Goal: Transaction & Acquisition: Purchase product/service

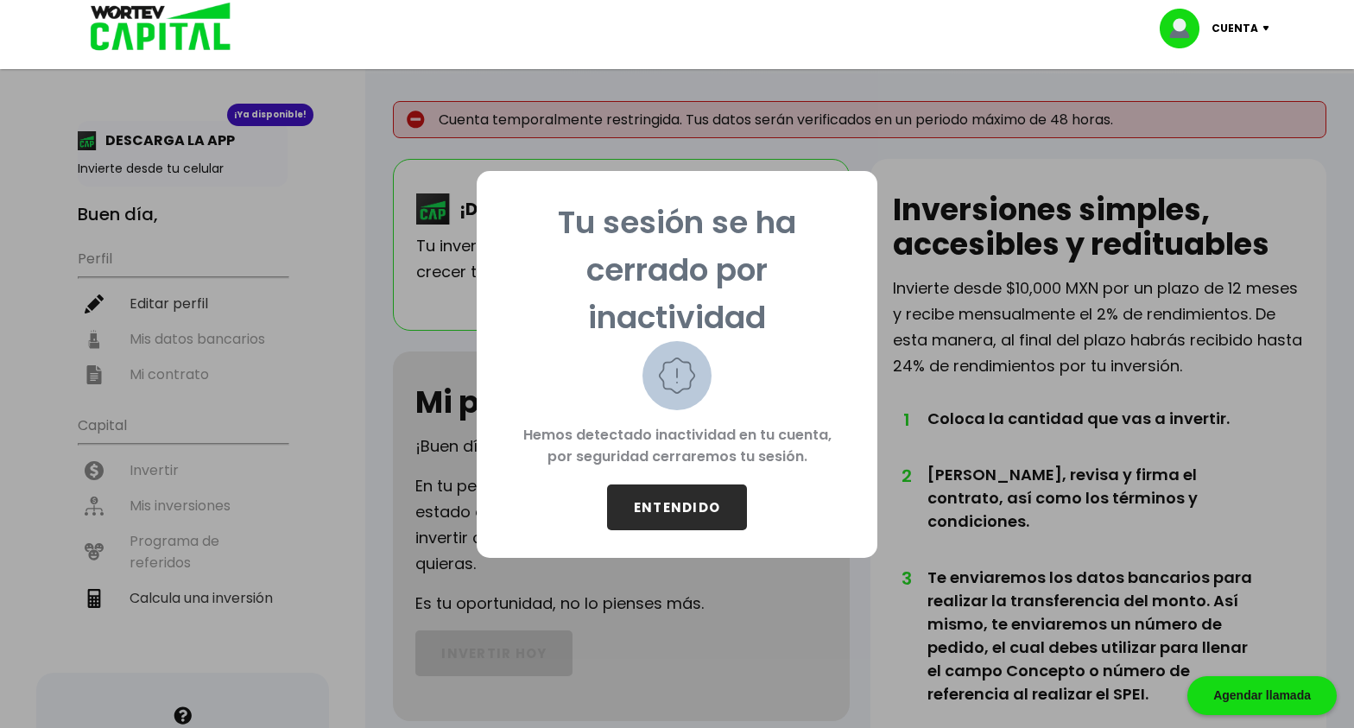
click at [662, 508] on button "ENTENDIDO" at bounding box center [677, 508] width 140 height 46
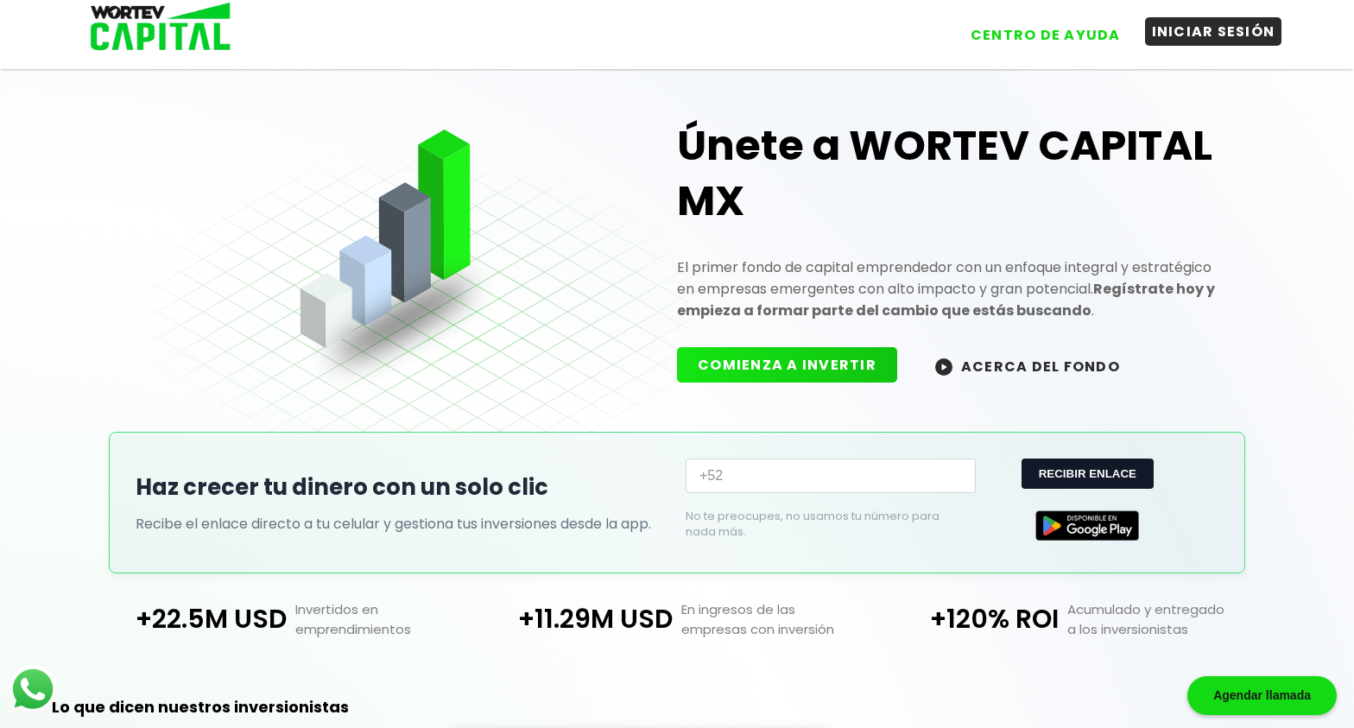
click at [1245, 33] on button "INICIAR SESIÓN" at bounding box center [1213, 31] width 137 height 29
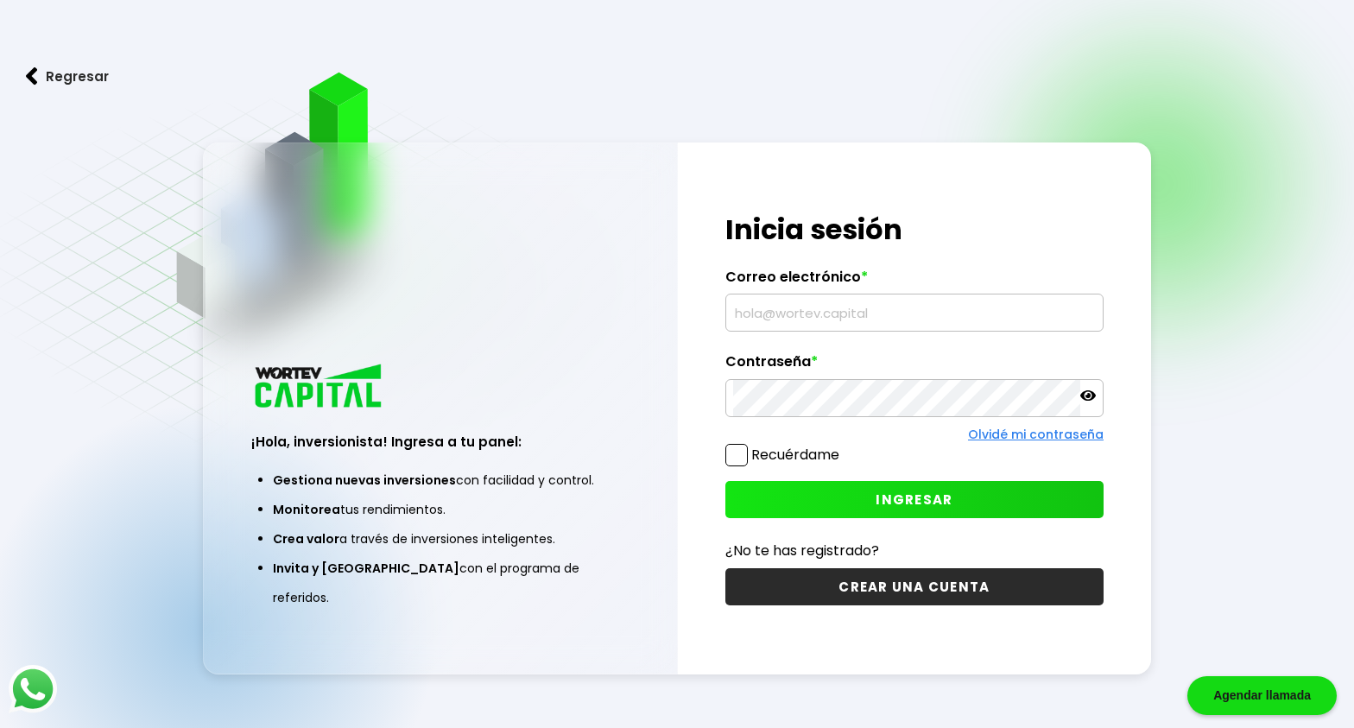
click at [871, 320] on input "text" at bounding box center [914, 313] width 363 height 36
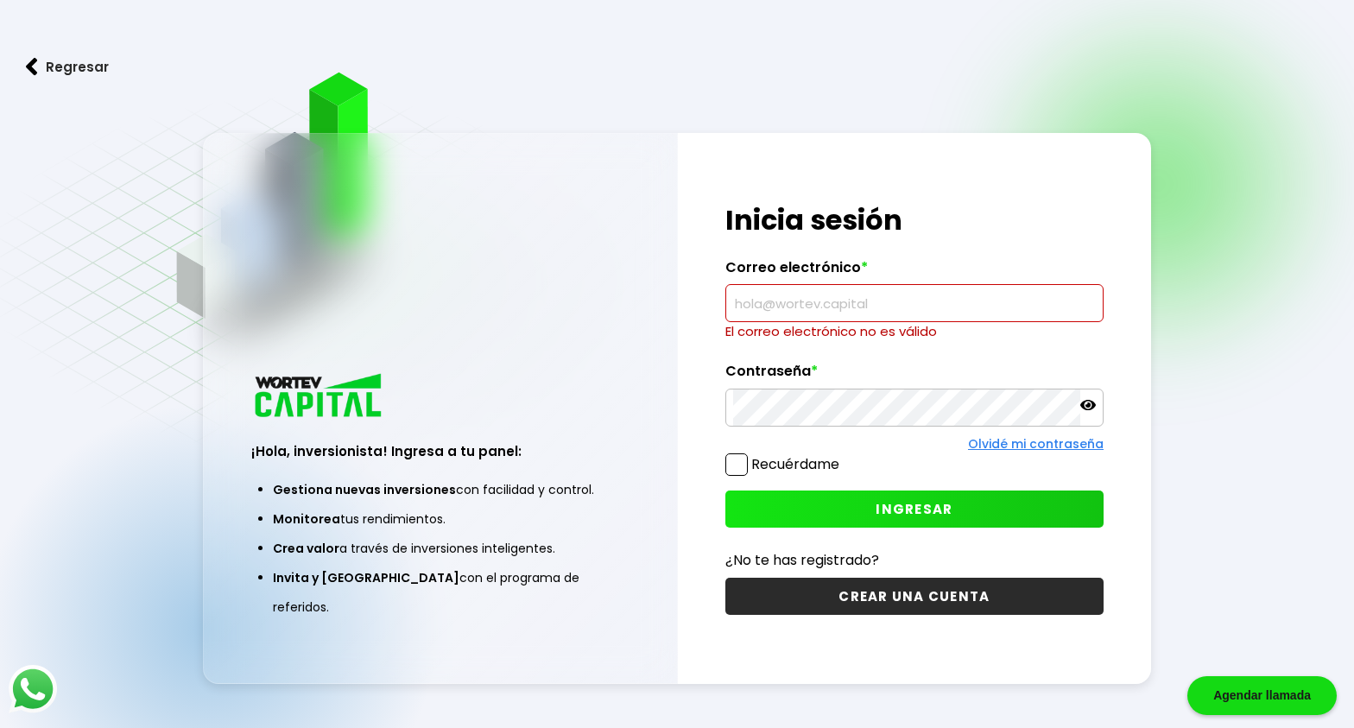
type input "[EMAIL_ADDRESS][DOMAIN_NAME]"
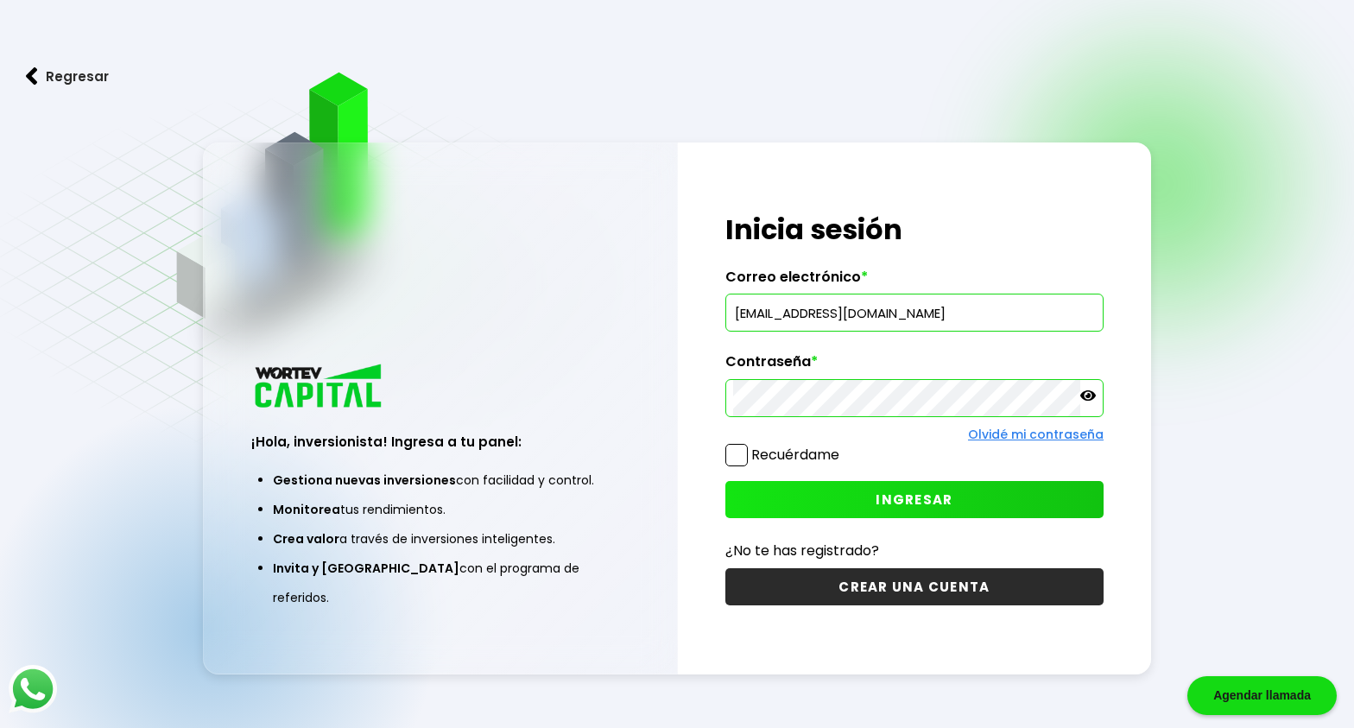
click at [808, 499] on button "INGRESAR" at bounding box center [915, 499] width 378 height 37
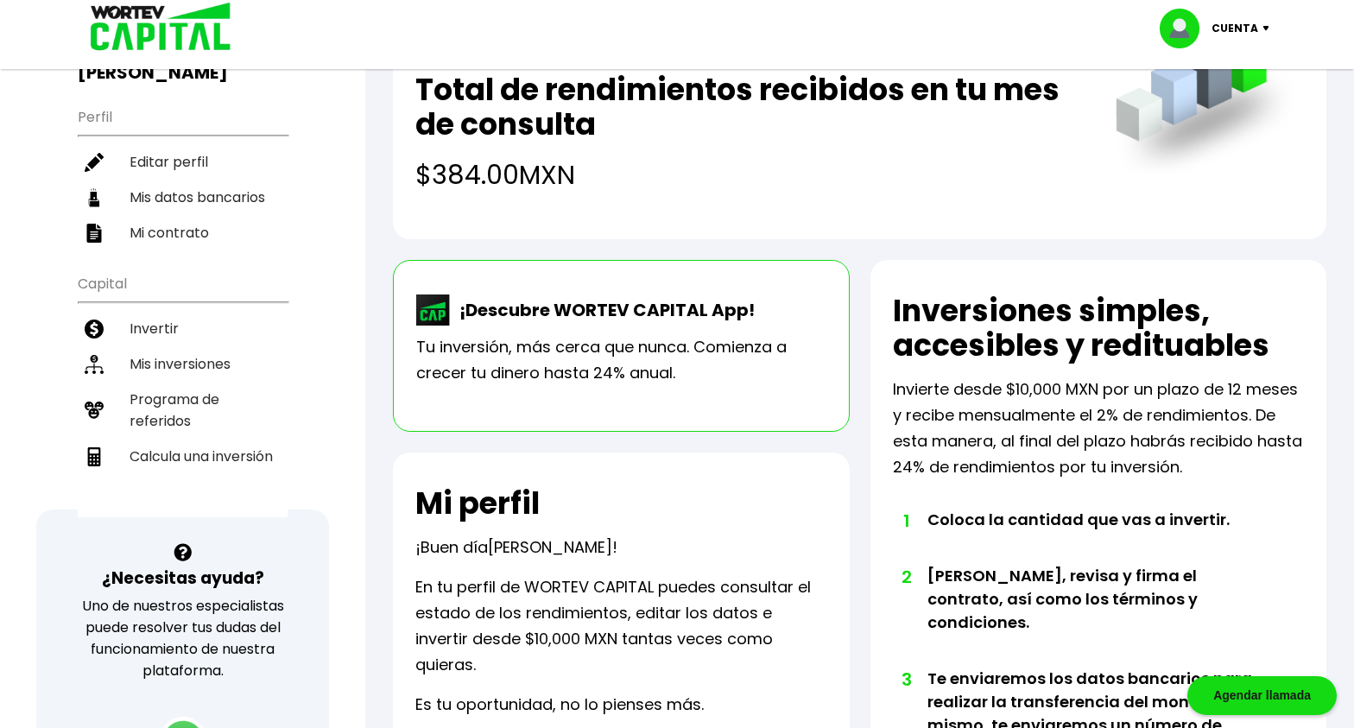
scroll to position [173, 0]
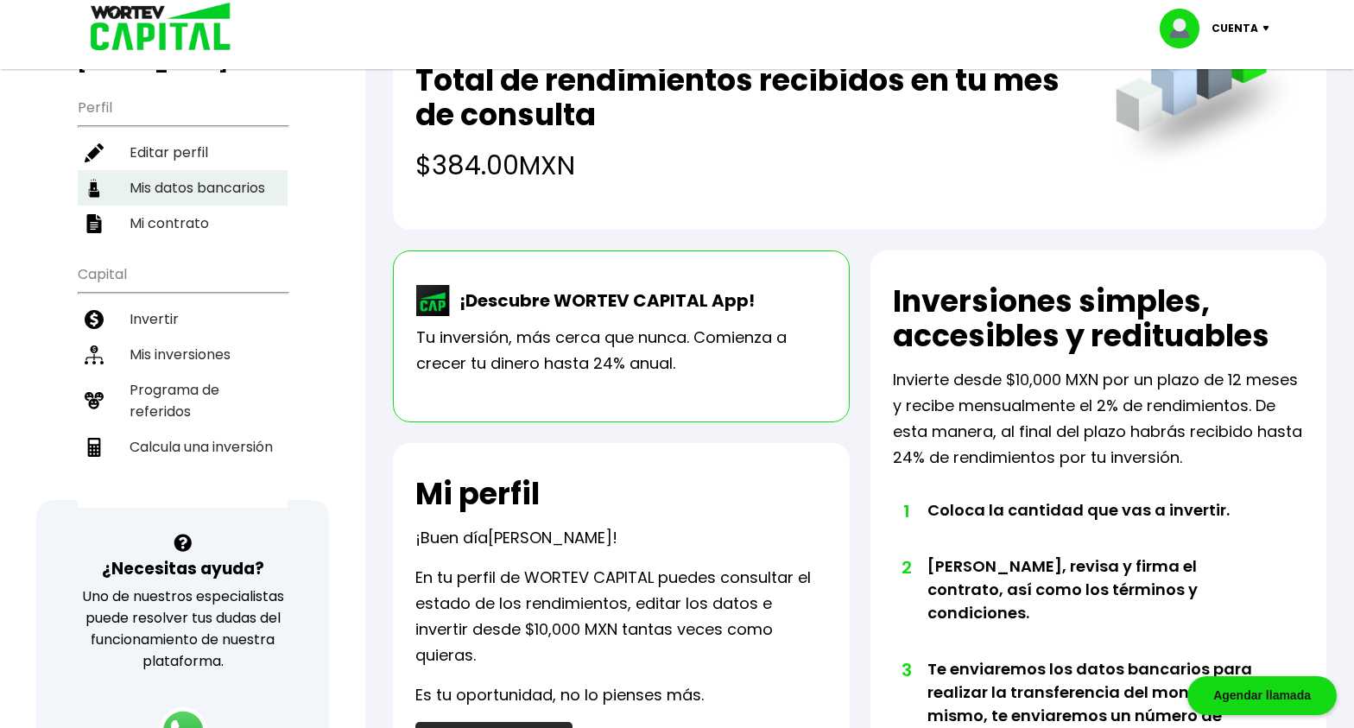
click at [267, 188] on li "Mis datos bancarios" at bounding box center [183, 187] width 210 height 35
select select "Santander"
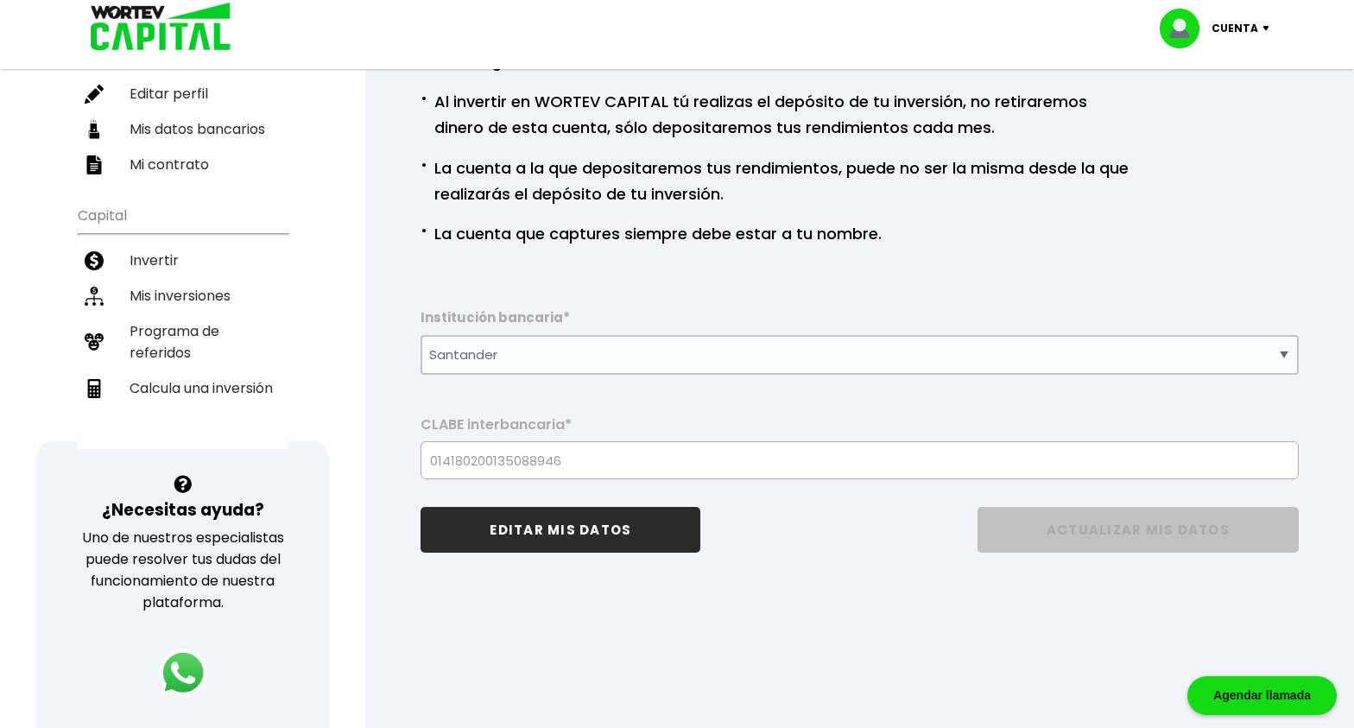
scroll to position [173, 0]
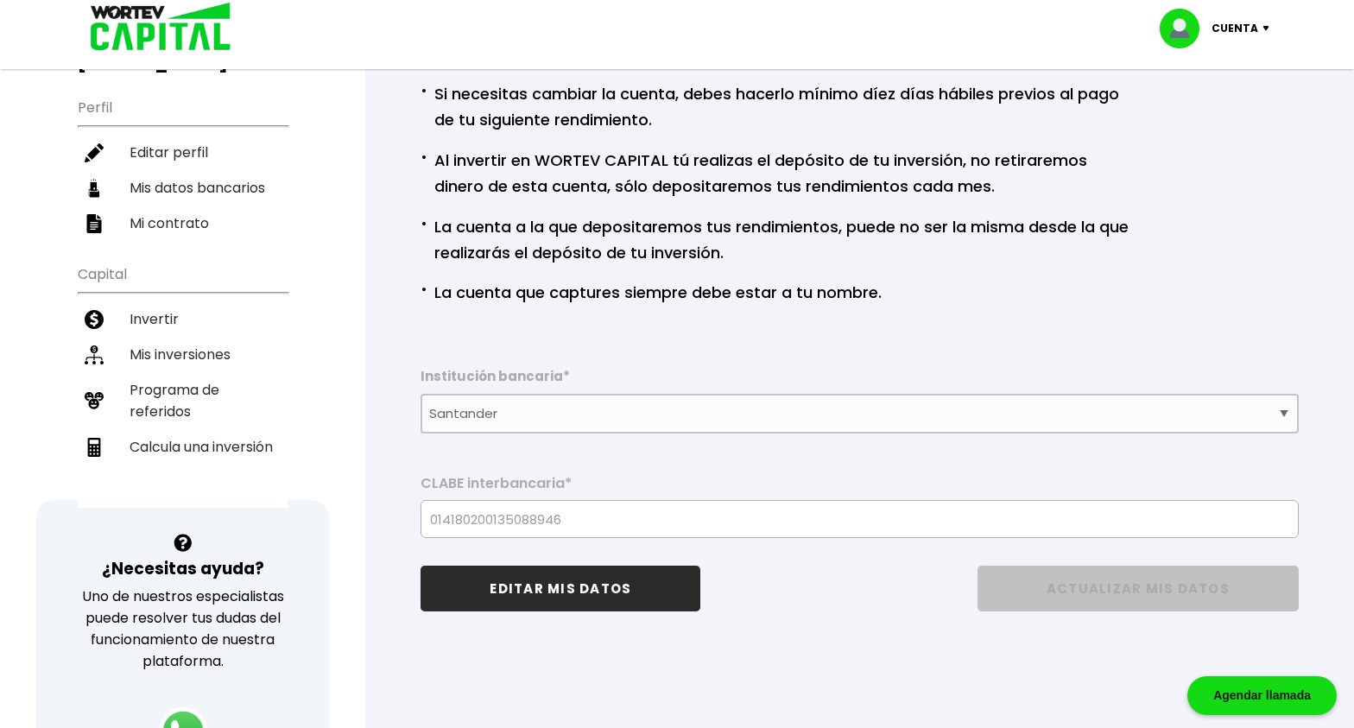
click at [1216, 31] on p "Cuenta" at bounding box center [1235, 29] width 47 height 26
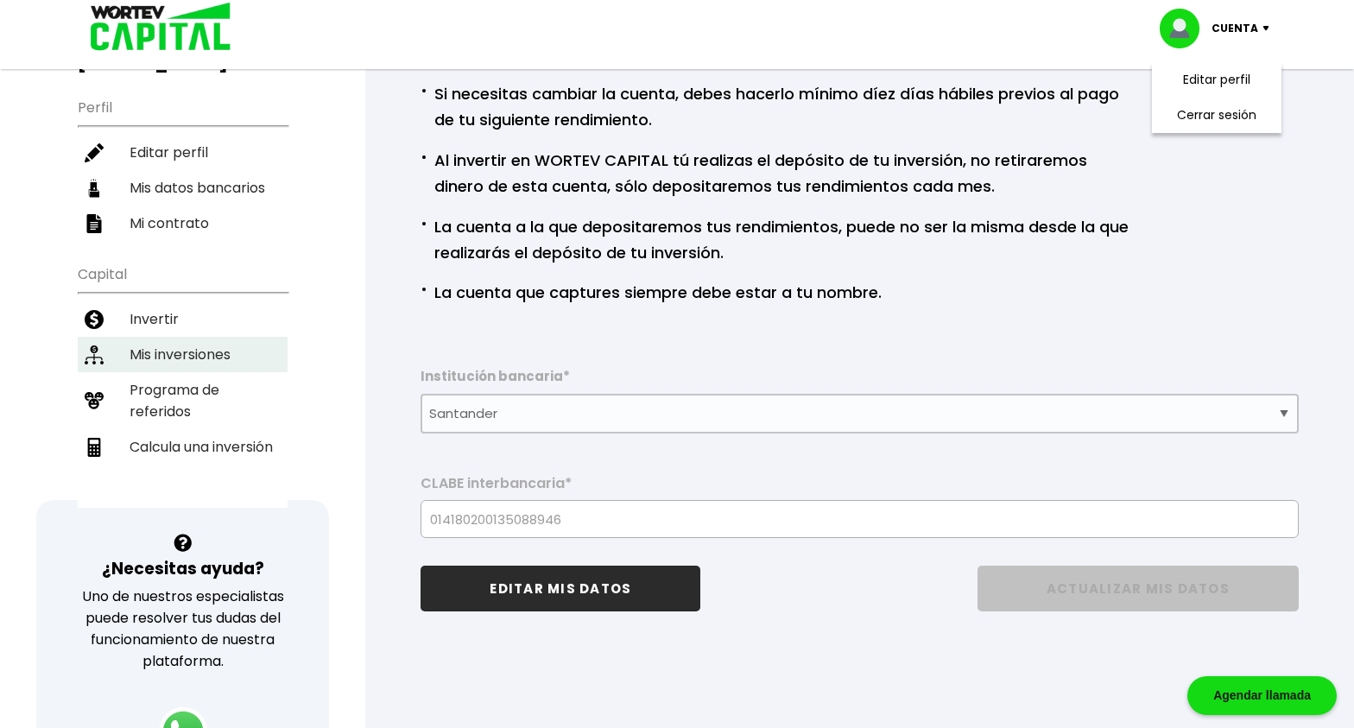
click at [194, 362] on li "Mis inversiones" at bounding box center [183, 354] width 210 height 35
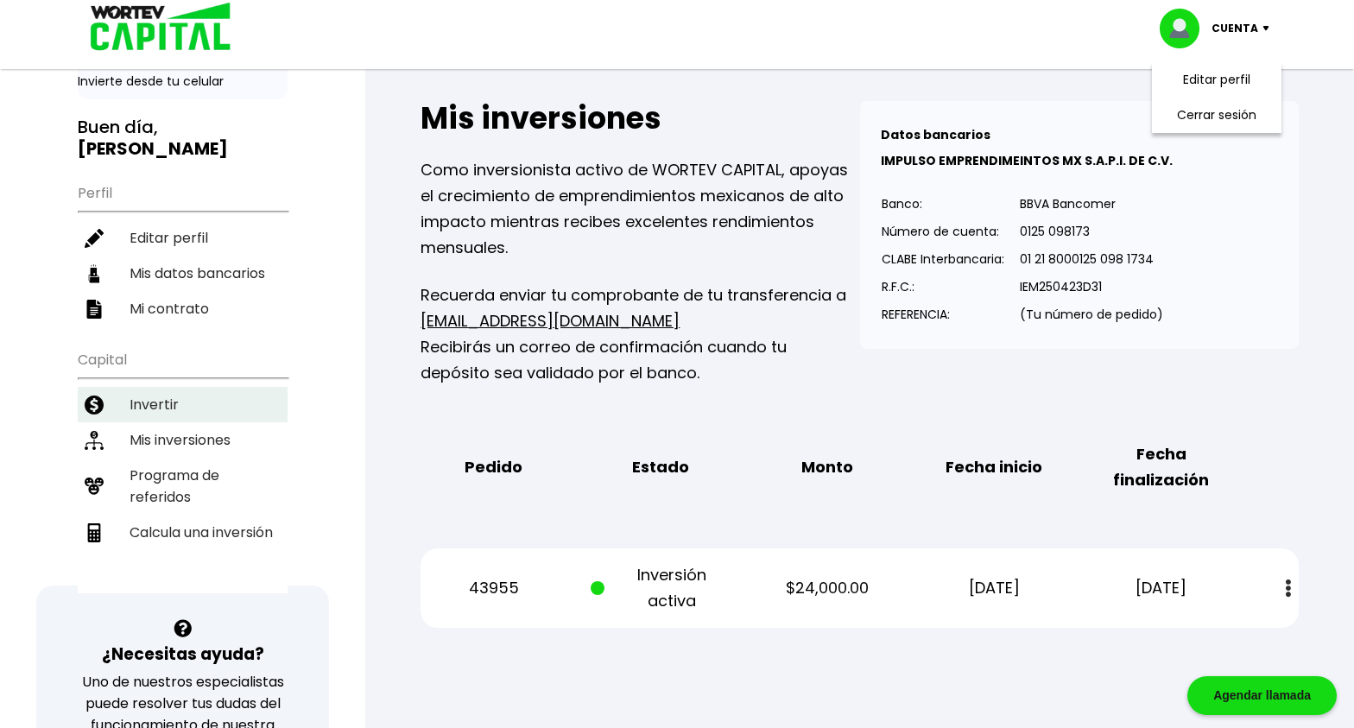
scroll to position [86, 0]
click at [184, 435] on li "Mis inversiones" at bounding box center [183, 440] width 210 height 35
click at [181, 405] on li "Invertir" at bounding box center [183, 405] width 210 height 35
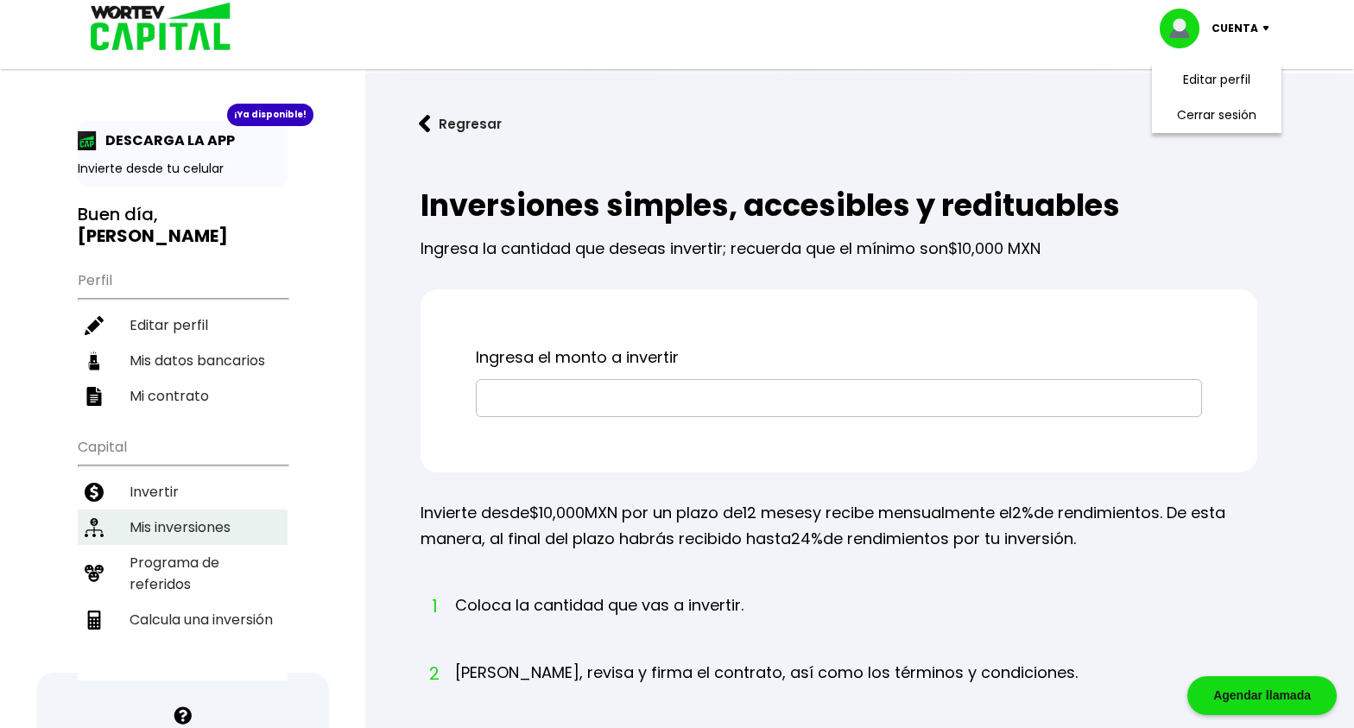
click at [212, 535] on li "Mis inversiones" at bounding box center [183, 527] width 210 height 35
